Goal: Browse casually: Explore the website without a specific task or goal

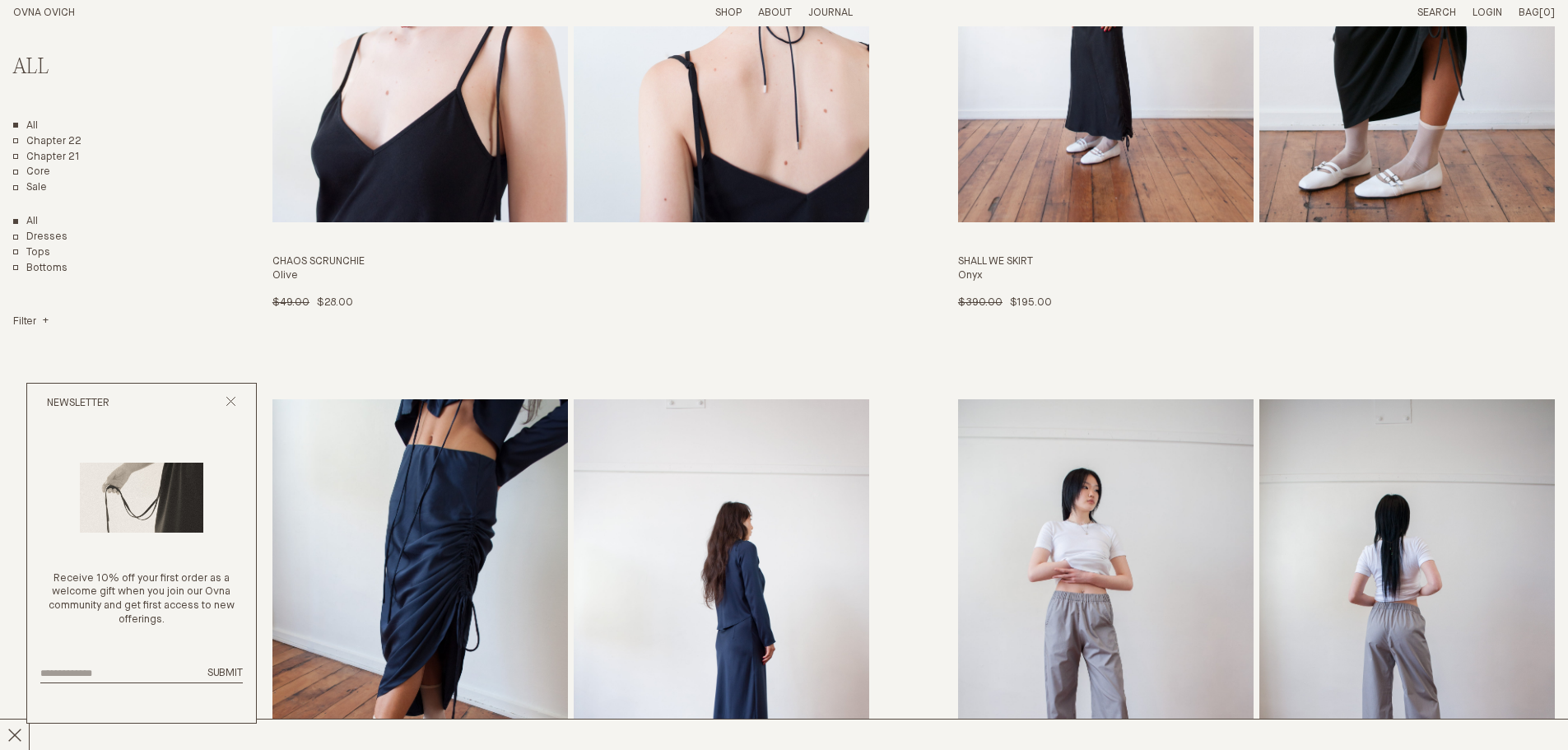
scroll to position [6256, 0]
